Goal: Task Accomplishment & Management: Manage account settings

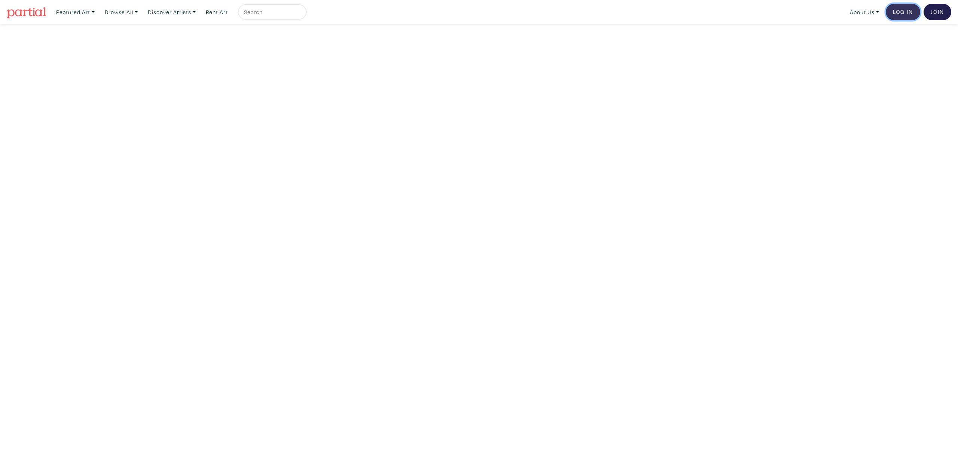
click at [901, 11] on link "Log In" at bounding box center [903, 12] width 34 height 16
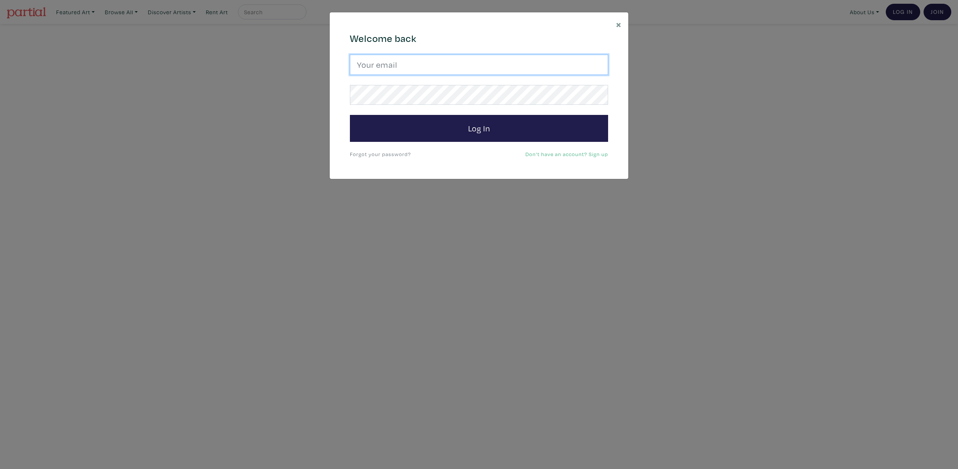
click at [409, 67] on input "email" at bounding box center [479, 65] width 258 height 20
type input "[EMAIL_ADDRESS][DOMAIN_NAME]"
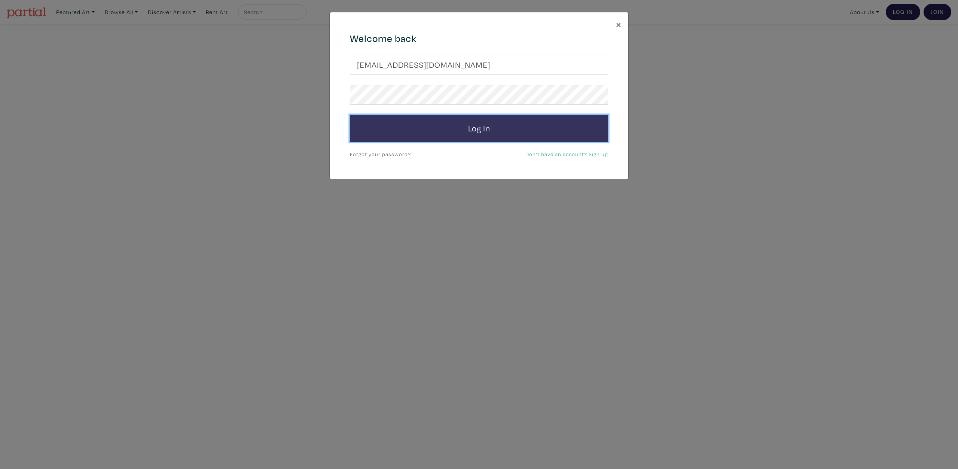
click at [444, 133] on button "Log In" at bounding box center [479, 128] width 258 height 27
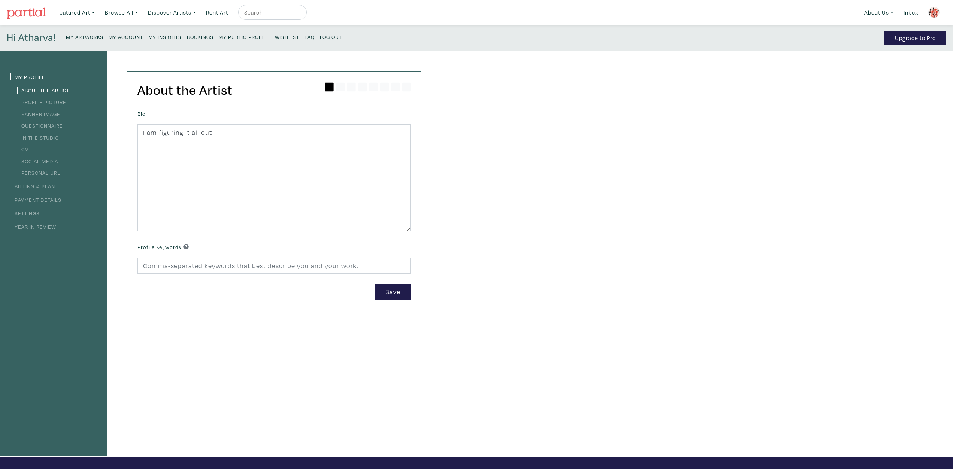
click at [195, 38] on small "Bookings" at bounding box center [200, 36] width 27 height 7
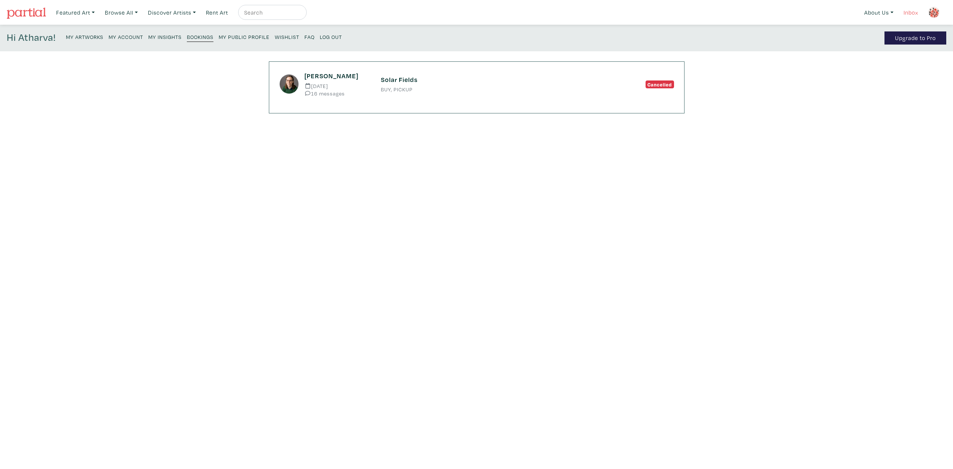
click at [912, 11] on link "Inbox" at bounding box center [910, 12] width 21 height 15
click at [907, 9] on link "Inbox" at bounding box center [910, 12] width 21 height 15
